Goal: Task Accomplishment & Management: Use online tool/utility

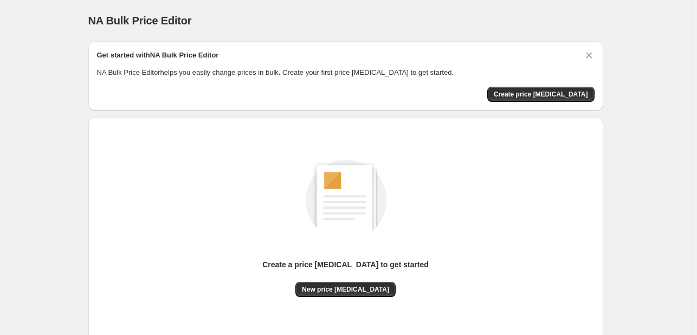
scroll to position [22, 0]
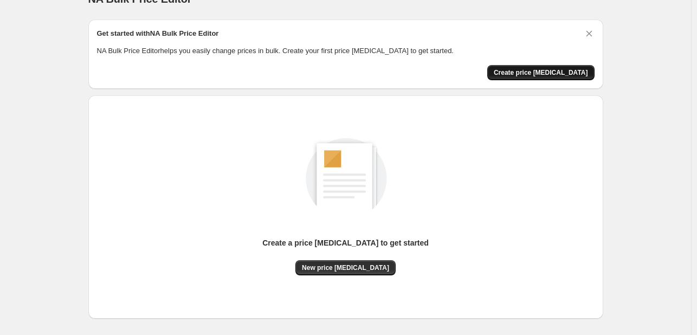
click at [566, 73] on span "Create price [MEDICAL_DATA]" at bounding box center [541, 72] width 94 height 9
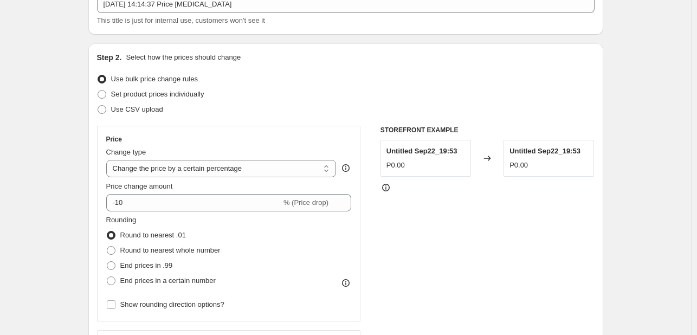
scroll to position [75, 0]
click at [225, 167] on select "Change the price to a certain amount Change the price by a certain amount Chang…" at bounding box center [221, 167] width 230 height 17
select select "by"
click at [108, 159] on select "Change the price to a certain amount Change the price by a certain amount Chang…" at bounding box center [221, 167] width 230 height 17
click at [202, 169] on select "Change the price to a certain amount Change the price by a certain amount Chang…" at bounding box center [221, 167] width 230 height 17
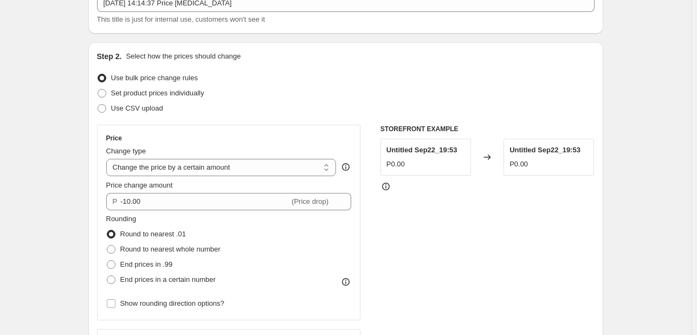
click at [264, 114] on div "Use CSV upload" at bounding box center [345, 108] width 497 height 15
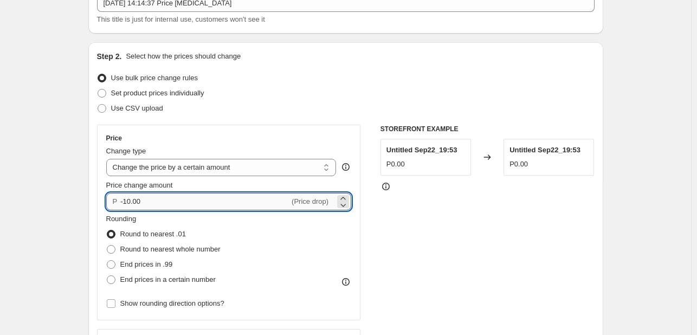
click at [226, 201] on input "-10.00" at bounding box center [204, 201] width 169 height 17
click at [348, 197] on icon at bounding box center [343, 198] width 11 height 11
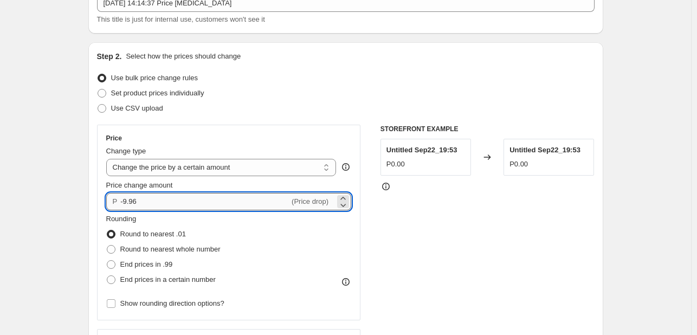
click at [130, 206] on input "-9.96" at bounding box center [204, 201] width 169 height 17
click at [339, 205] on div "P -9.96 (Price drop)" at bounding box center [228, 201] width 245 height 17
click at [348, 202] on icon at bounding box center [343, 204] width 11 height 11
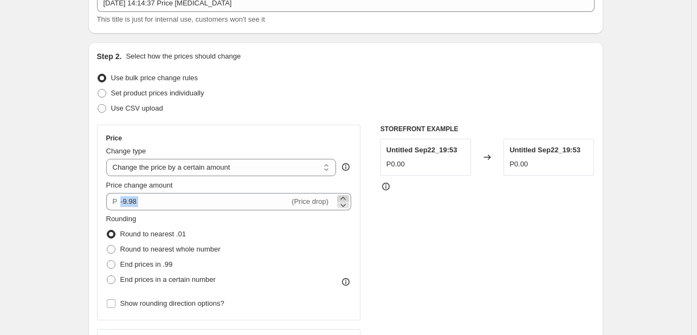
drag, startPoint x: 348, startPoint y: 188, endPoint x: 348, endPoint y: 196, distance: 8.7
click at [348, 196] on div "Price change amount P -9.98 (Price drop)" at bounding box center [228, 195] width 245 height 30
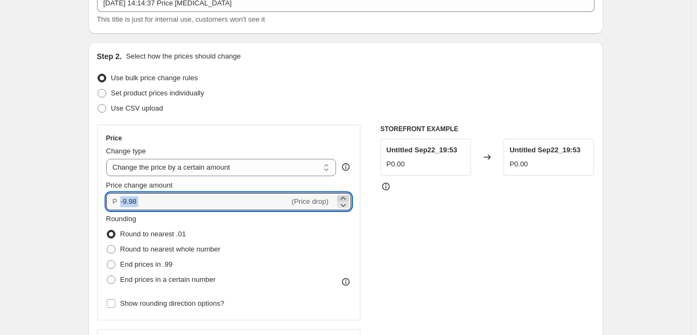
click at [348, 196] on icon at bounding box center [343, 198] width 11 height 11
drag, startPoint x: 348, startPoint y: 196, endPoint x: 302, endPoint y: 196, distance: 46.1
click at [302, 196] on div "P -9.96 (Price drop)" at bounding box center [228, 201] width 245 height 17
click at [120, 204] on div "P -9.96 (Price drop)" at bounding box center [228, 201] width 245 height 17
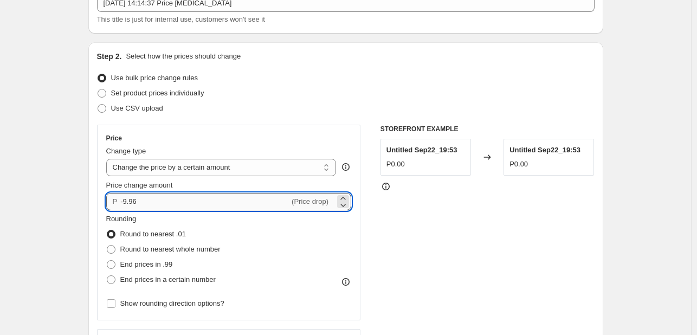
click at [135, 202] on input "-9.96" at bounding box center [204, 201] width 169 height 17
click at [348, 200] on icon at bounding box center [343, 204] width 11 height 11
click at [345, 196] on icon at bounding box center [343, 198] width 11 height 11
click at [345, 198] on icon at bounding box center [342, 198] width 5 height 3
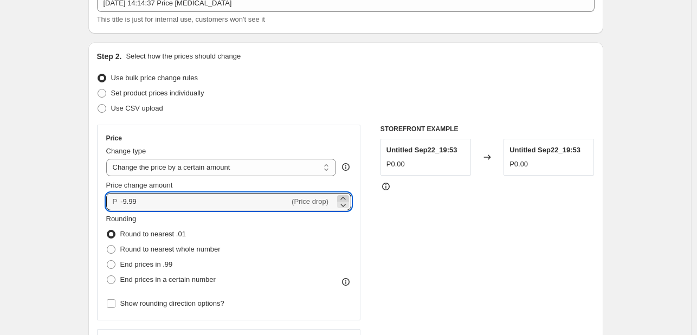
click at [345, 198] on icon at bounding box center [342, 198] width 5 height 3
click at [136, 210] on div "Price Change type Change the price to a certain amount Change the price by a ce…" at bounding box center [228, 222] width 245 height 177
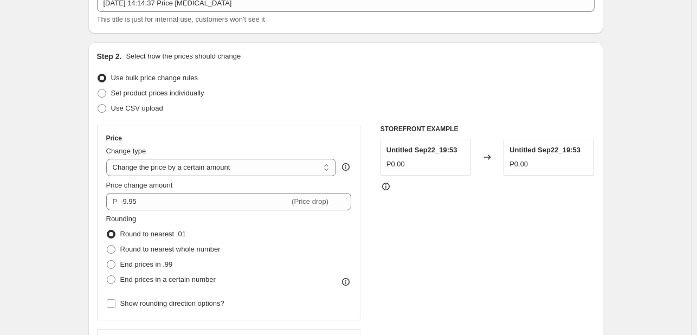
click at [136, 210] on div "Price Change type Change the price to a certain amount Change the price by a ce…" at bounding box center [228, 222] width 245 height 177
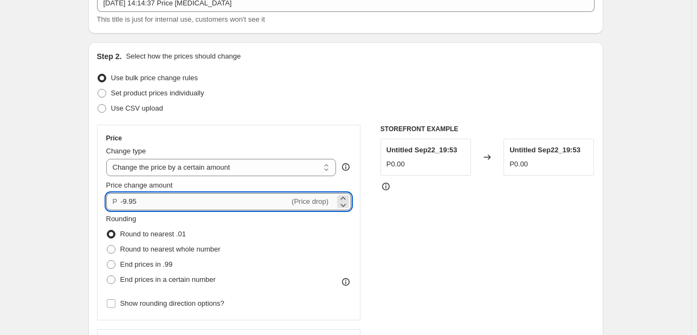
click at [136, 209] on input "-9.95" at bounding box center [204, 201] width 169 height 17
click at [134, 208] on input "-9.95" at bounding box center [204, 201] width 169 height 17
type input "1"
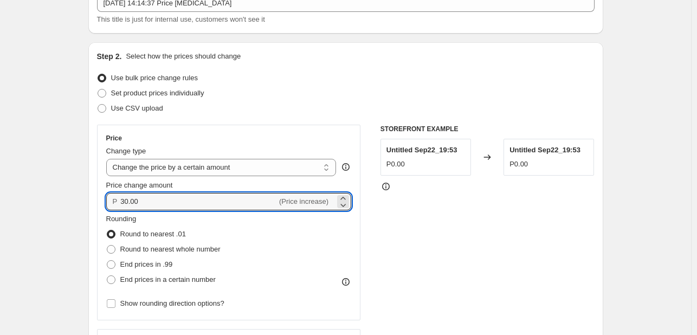
click at [390, 99] on div "Set product prices individually" at bounding box center [345, 93] width 497 height 15
click at [160, 199] on input "30.00" at bounding box center [198, 201] width 157 height 17
click at [134, 200] on input "30.00" at bounding box center [198, 201] width 157 height 17
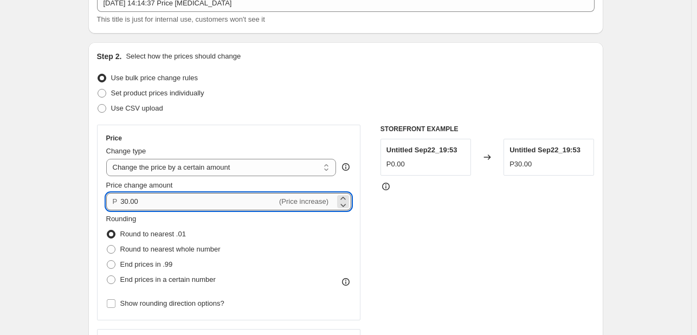
click at [134, 200] on input "30.00" at bounding box center [198, 201] width 157 height 17
paste input "424.54"
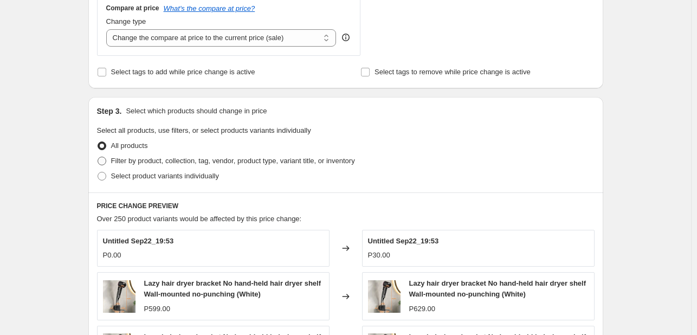
scroll to position [410, 0]
type input "424.29"
click at [102, 158] on span at bounding box center [102, 160] width 9 height 9
click at [98, 157] on input "Filter by product, collection, tag, vendor, product type, variant title, or inv…" at bounding box center [98, 156] width 1 height 1
radio input "true"
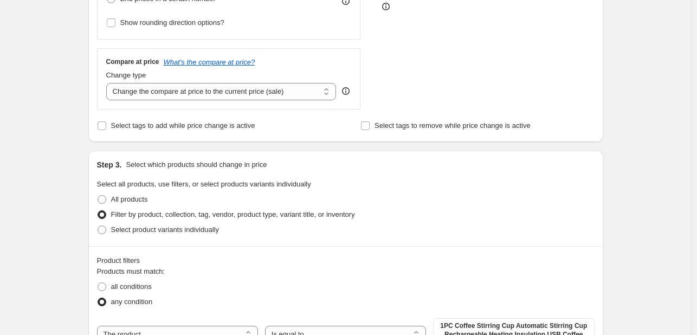
scroll to position [173, 0]
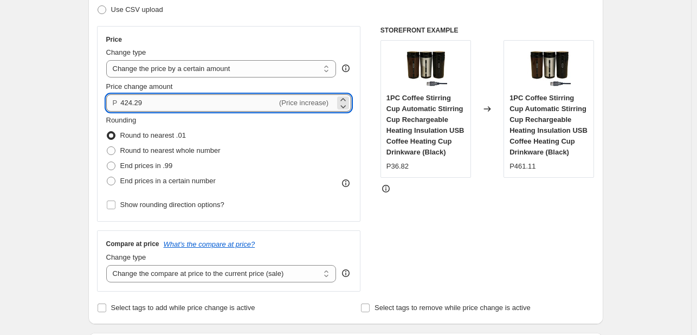
drag, startPoint x: 140, startPoint y: 104, endPoint x: 143, endPoint y: 96, distance: 7.5
click at [143, 96] on input "424.29" at bounding box center [198, 102] width 157 height 17
click at [134, 101] on input "424.29" at bounding box center [198, 102] width 157 height 17
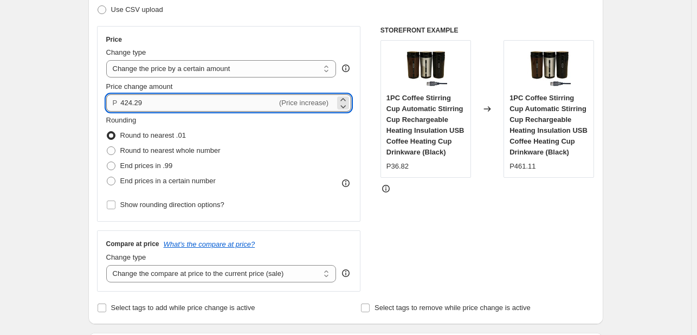
paste input "212.27"
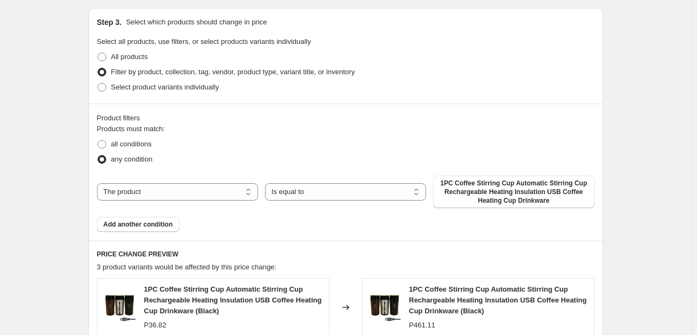
scroll to position [502, 0]
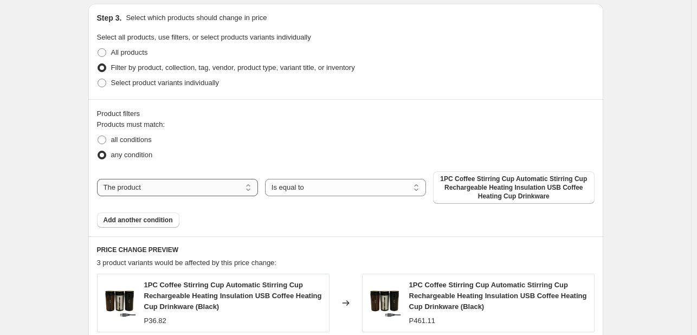
type input "211.70"
click at [165, 189] on select "The product The product's collection The product's tag The product's vendor The…" at bounding box center [177, 187] width 161 height 17
click at [225, 144] on div "all conditions" at bounding box center [345, 139] width 497 height 15
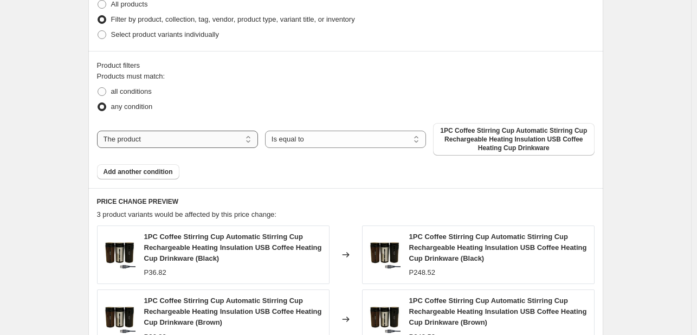
scroll to position [552, 0]
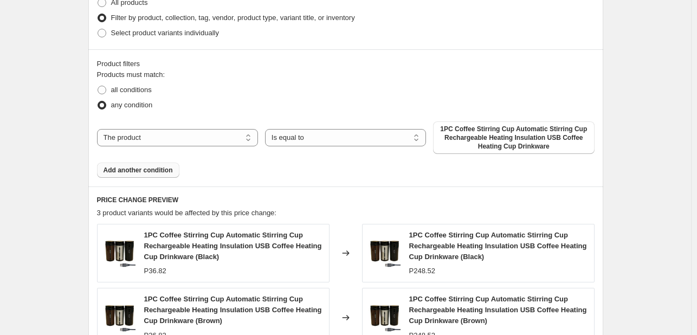
click at [147, 172] on span "Add another condition" at bounding box center [138, 170] width 69 height 9
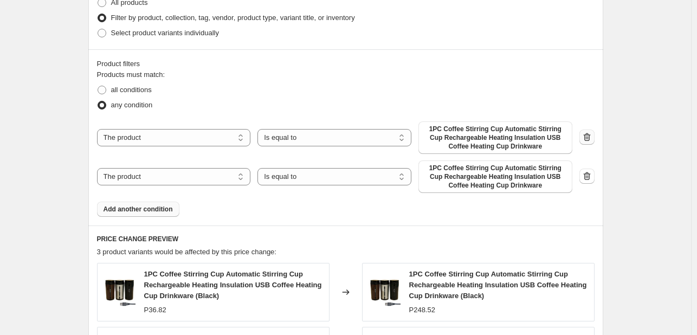
click at [590, 141] on icon "button" at bounding box center [586, 137] width 7 height 8
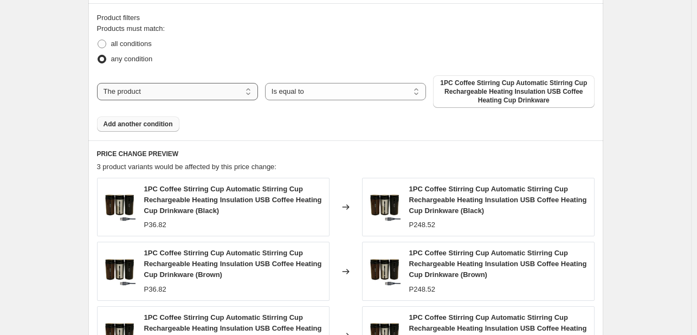
scroll to position [598, 0]
click at [166, 92] on select "The product The product's collection The product's tag The product's vendor The…" at bounding box center [177, 91] width 161 height 17
select select "collection"
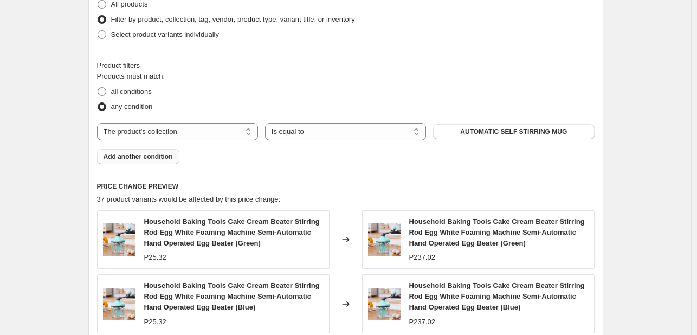
scroll to position [568, 0]
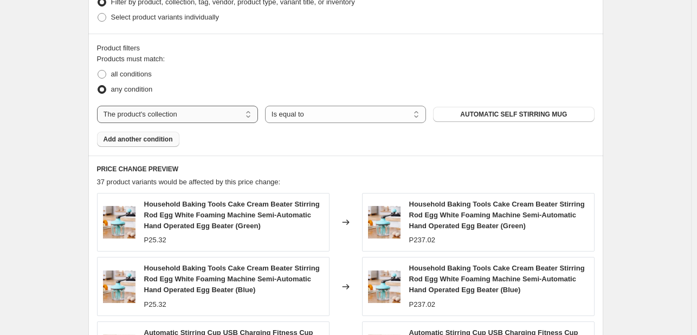
click at [182, 118] on select "The product The product's collection The product's tag The product's vendor The…" at bounding box center [177, 114] width 161 height 17
click at [295, 98] on div "Products must match: all conditions any condition The product The product's col…" at bounding box center [345, 100] width 497 height 93
click at [295, 107] on select "Is equal to Is not equal to" at bounding box center [345, 114] width 161 height 17
click at [360, 100] on div "Products must match: all conditions any condition The product The product's col…" at bounding box center [345, 100] width 497 height 93
click at [453, 115] on button "AUTOMATIC SELF STIRRING MUG" at bounding box center [513, 114] width 161 height 15
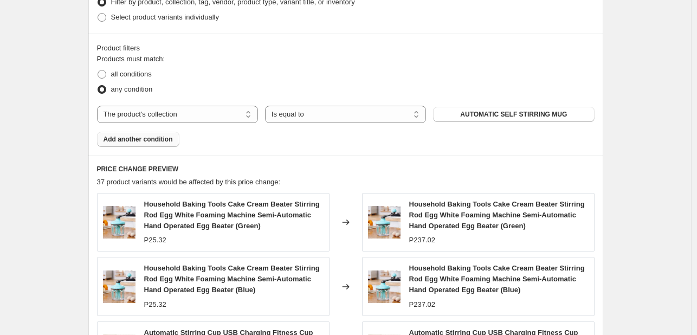
click at [130, 137] on span "Add another condition" at bounding box center [138, 139] width 69 height 9
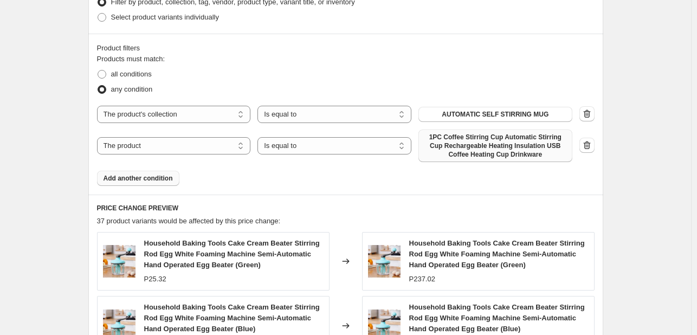
click at [546, 139] on span "1PC Coffee Stirring Cup Automatic Stirring Cup Rechargeable Heating Insulation …" at bounding box center [495, 146] width 141 height 26
click at [211, 138] on select "The product The product's collection The product's tag The product's vendor The…" at bounding box center [174, 145] width 154 height 17
select select "collection"
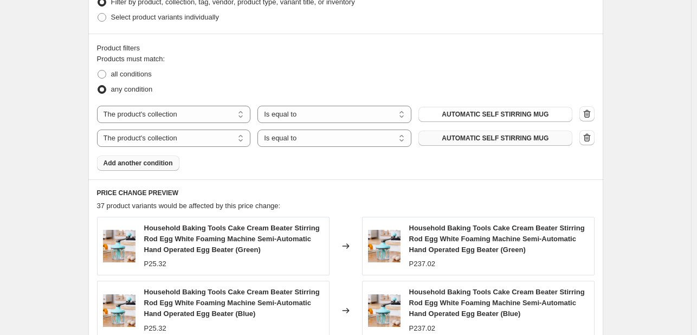
click at [471, 138] on span "AUTOMATIC SELF STIRRING MUG" at bounding box center [495, 138] width 107 height 9
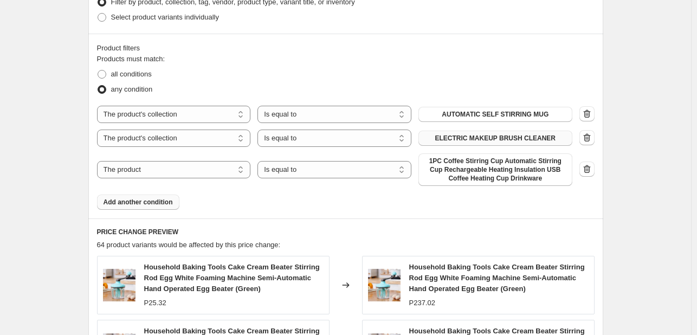
click at [141, 199] on span "Add another condition" at bounding box center [138, 202] width 69 height 9
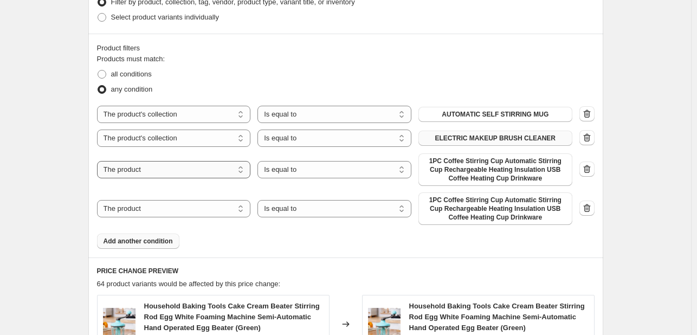
click at [152, 174] on select "The product The product's collection The product's tag The product's vendor The…" at bounding box center [174, 169] width 154 height 17
select select "collection"
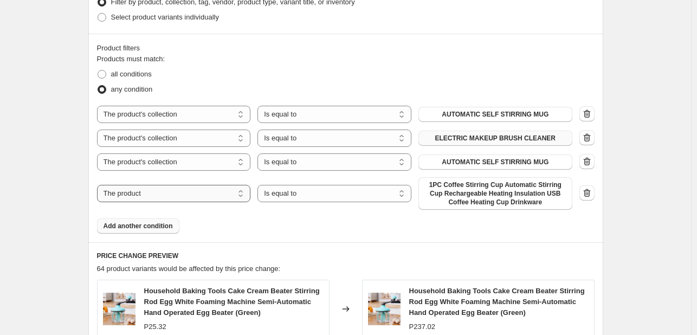
click at [152, 195] on select "The product The product's collection The product's tag The product's vendor The…" at bounding box center [174, 193] width 154 height 17
select select "collection"
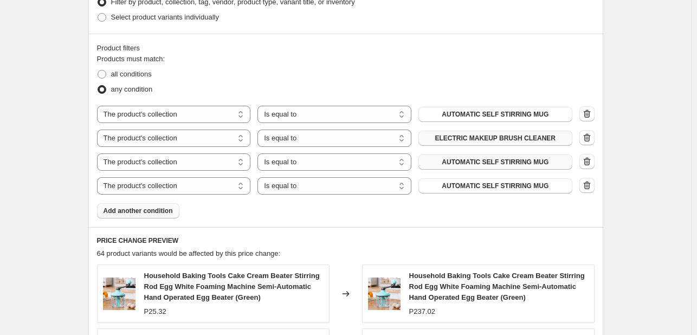
click at [447, 161] on button "AUTOMATIC SELF STIRRING MUG" at bounding box center [495, 161] width 154 height 15
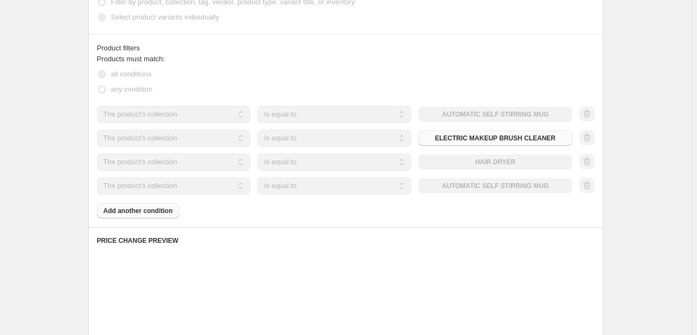
click at [487, 185] on div "The product The product's collection The product's tag The product's vendor The…" at bounding box center [334, 185] width 475 height 17
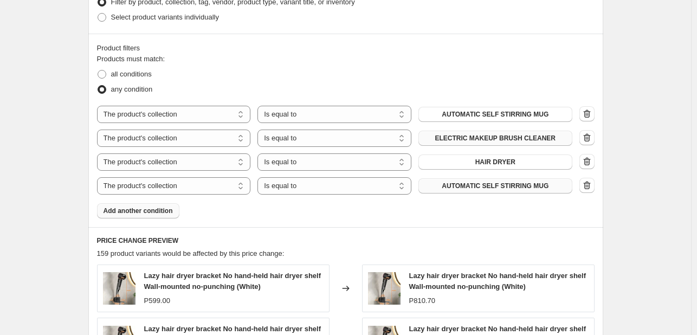
click at [487, 186] on span "AUTOMATIC SELF STIRRING MUG" at bounding box center [495, 186] width 107 height 9
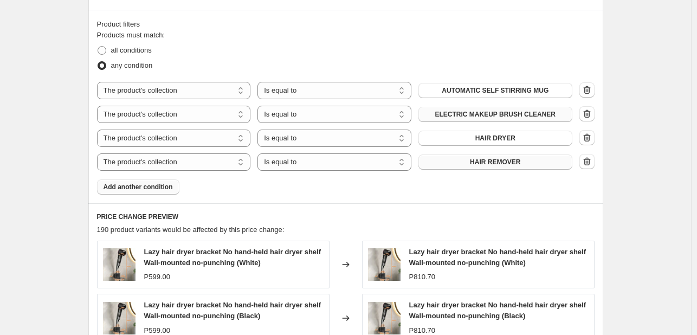
scroll to position [594, 0]
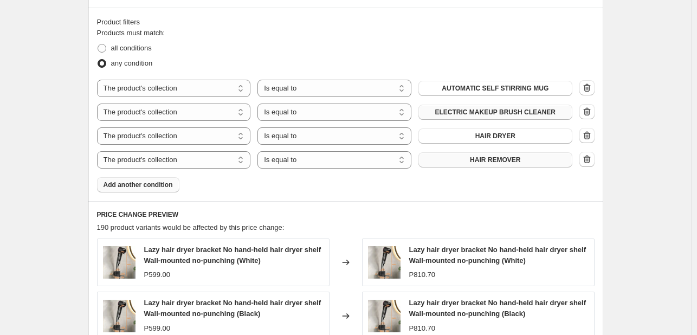
click at [165, 189] on span "Add another condition" at bounding box center [138, 184] width 69 height 9
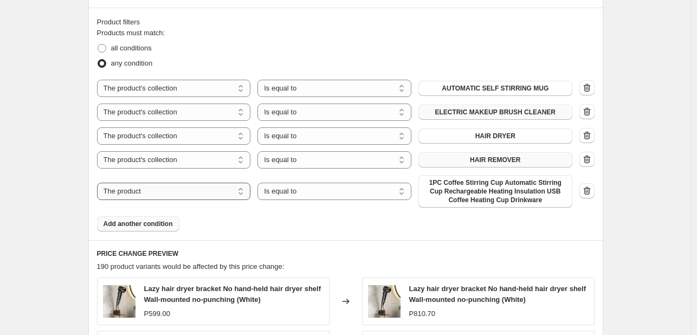
click at [176, 191] on select "The product The product's collection The product's tag The product's vendor The…" at bounding box center [174, 191] width 154 height 17
select select "collection"
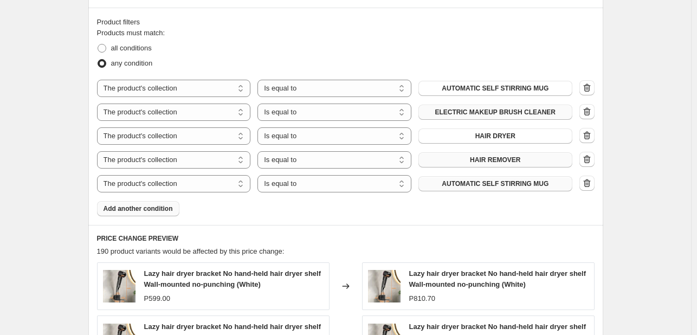
click at [539, 187] on span "AUTOMATIC SELF STIRRING MUG" at bounding box center [495, 183] width 107 height 9
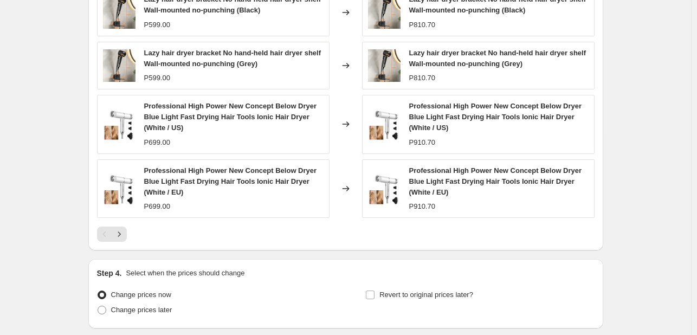
scroll to position [1004, 0]
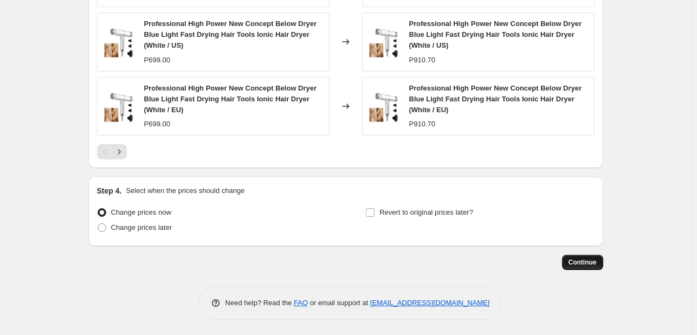
click at [585, 261] on span "Continue" at bounding box center [582, 262] width 28 height 9
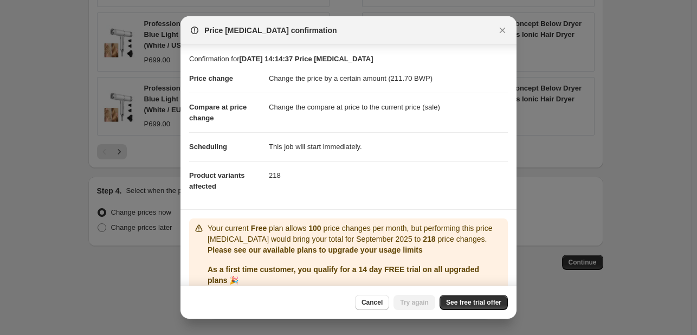
scroll to position [43, 0]
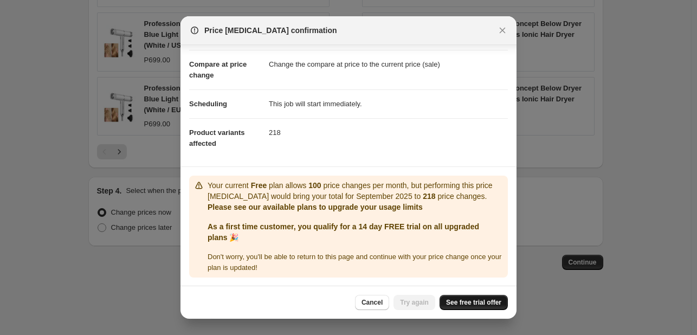
click at [463, 306] on link "See free trial offer" at bounding box center [473, 302] width 68 height 15
click at [506, 36] on button "Close" at bounding box center [502, 30] width 15 height 15
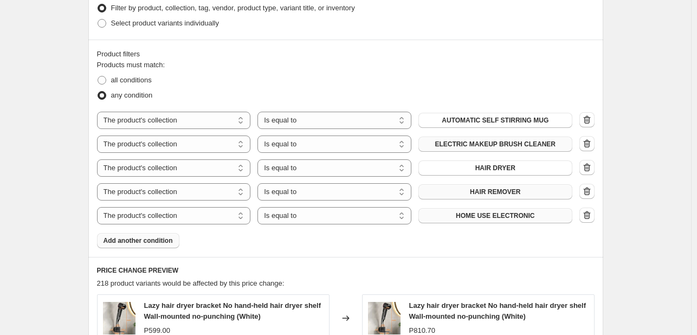
scroll to position [555, 0]
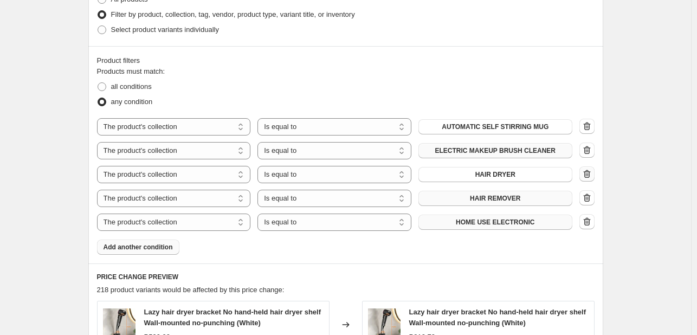
click at [592, 177] on icon "button" at bounding box center [586, 174] width 11 height 11
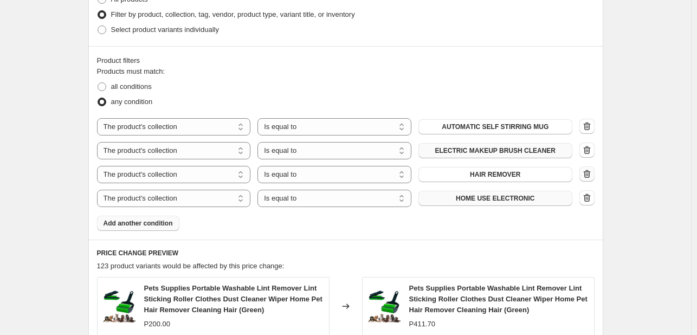
click at [586, 177] on icon "button" at bounding box center [586, 174] width 11 height 11
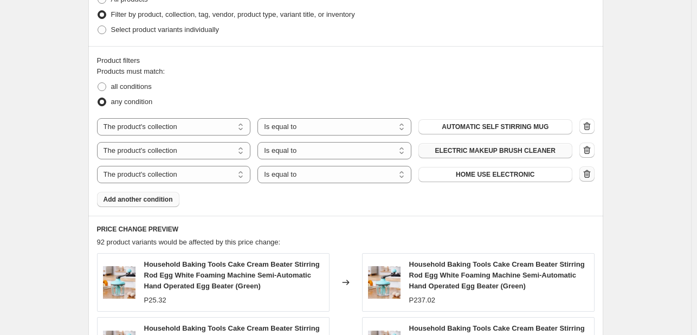
click at [586, 177] on icon "button" at bounding box center [586, 174] width 11 height 11
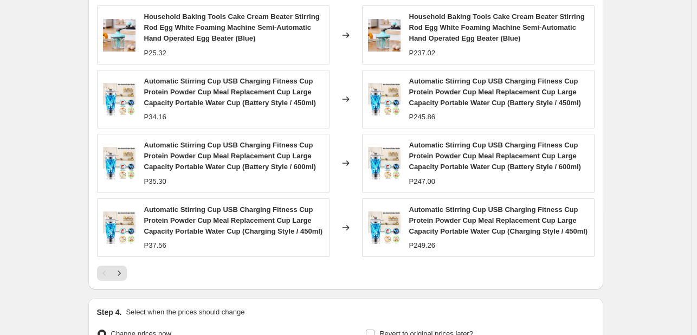
scroll to position [965, 0]
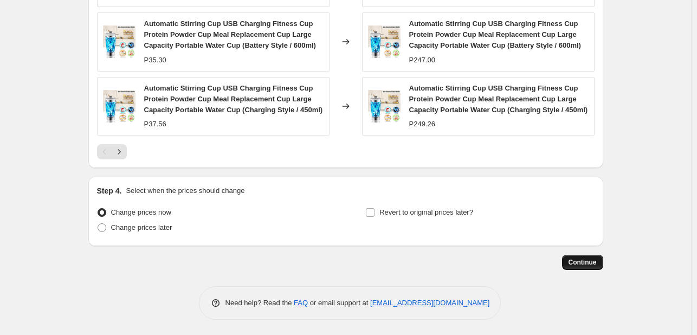
click at [579, 261] on span "Continue" at bounding box center [582, 262] width 28 height 9
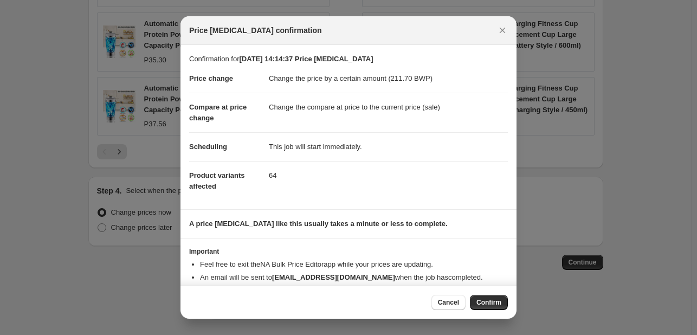
scroll to position [21, 0]
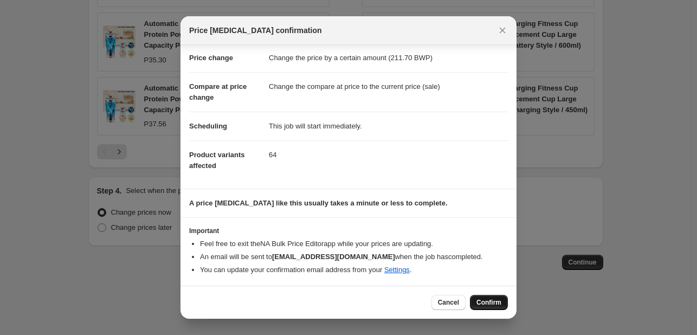
click at [493, 300] on span "Confirm" at bounding box center [488, 302] width 25 height 9
